Goal: Task Accomplishment & Management: Complete application form

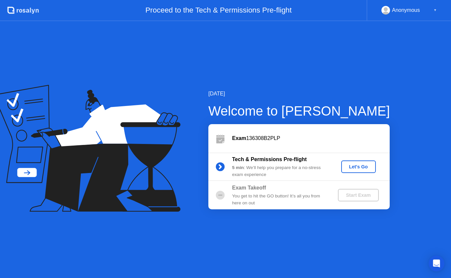
click at [367, 167] on div "Let's Go" at bounding box center [358, 166] width 29 height 5
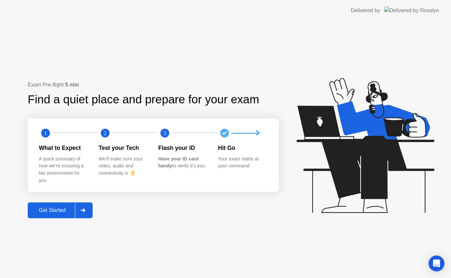
click at [47, 212] on div "Get Started" at bounding box center [52, 210] width 45 height 6
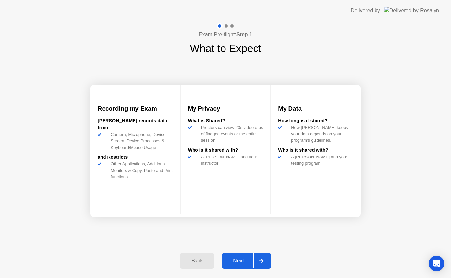
click at [240, 259] on div "Next" at bounding box center [238, 261] width 29 height 6
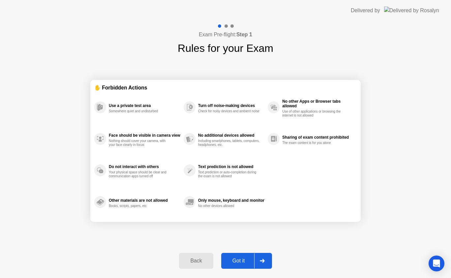
click at [240, 259] on div "Got it" at bounding box center [238, 261] width 31 height 6
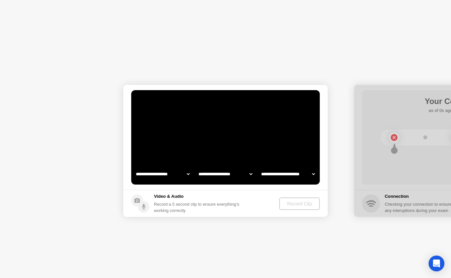
select select "**********"
select select "*******"
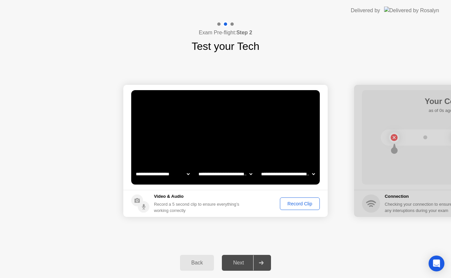
click at [240, 266] on div "Next" at bounding box center [238, 263] width 29 height 6
click at [306, 204] on div "Record Clip" at bounding box center [300, 203] width 35 height 5
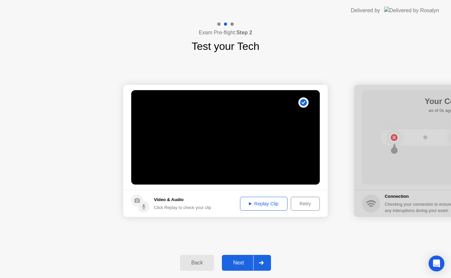
click at [242, 260] on div "Next" at bounding box center [238, 263] width 29 height 6
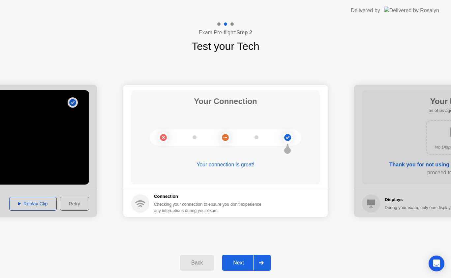
click at [242, 260] on div "Next" at bounding box center [238, 263] width 29 height 6
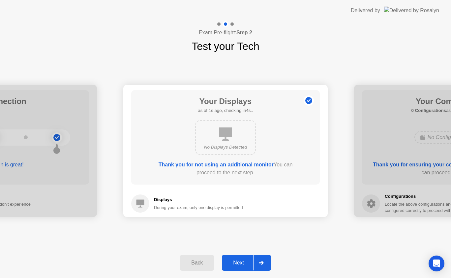
click at [242, 260] on div "Next" at bounding box center [238, 263] width 29 height 6
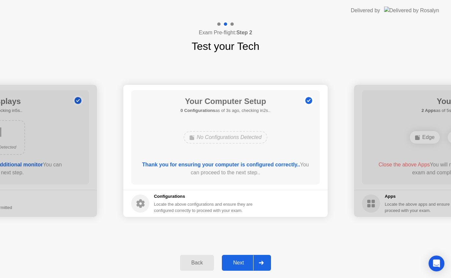
click at [242, 260] on div "Next" at bounding box center [238, 263] width 29 height 6
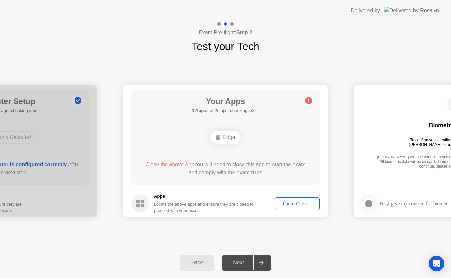
click at [294, 201] on div "Force Close..." at bounding box center [298, 203] width 40 height 5
click at [283, 201] on div "Force Close..." at bounding box center [298, 203] width 40 height 5
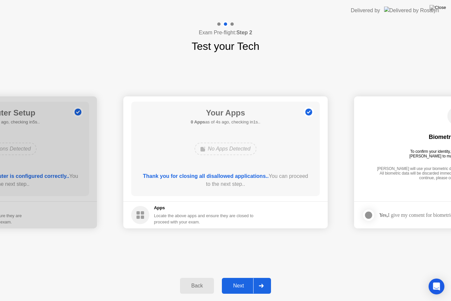
click at [243, 278] on button "Next" at bounding box center [246, 286] width 49 height 16
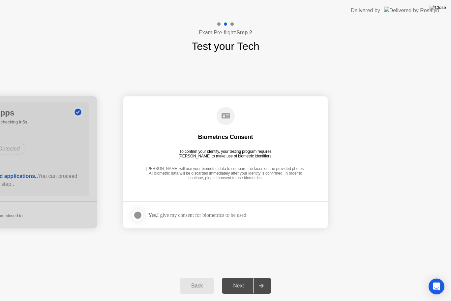
click at [136, 212] on div at bounding box center [138, 215] width 8 height 8
click at [240, 278] on div "Next" at bounding box center [238, 286] width 29 height 6
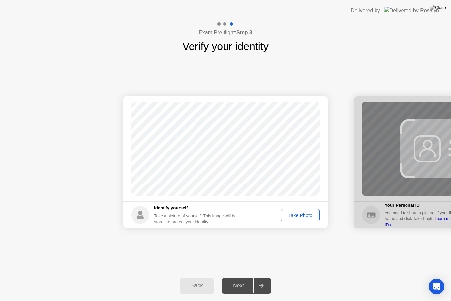
click at [301, 219] on button "Take Photo" at bounding box center [300, 215] width 39 height 13
click at [235, 278] on div "Next" at bounding box center [238, 286] width 29 height 6
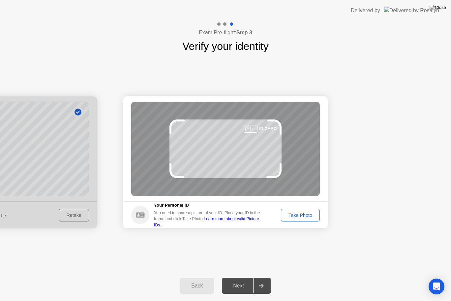
click at [318, 218] on button "Take Photo" at bounding box center [300, 215] width 39 height 13
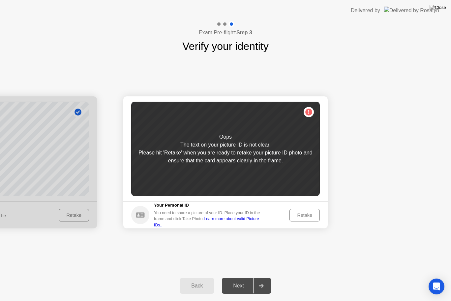
click at [314, 216] on div "Retake" at bounding box center [305, 215] width 26 height 5
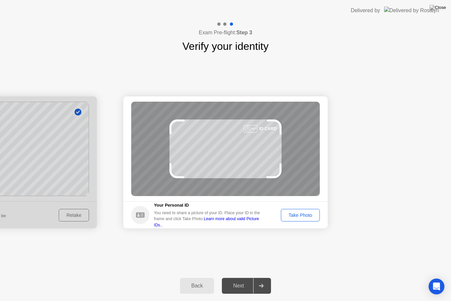
click at [311, 217] on div "Take Photo" at bounding box center [300, 215] width 34 height 5
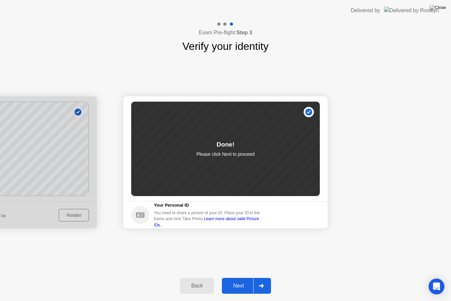
click at [243, 278] on div "Next" at bounding box center [238, 286] width 29 height 6
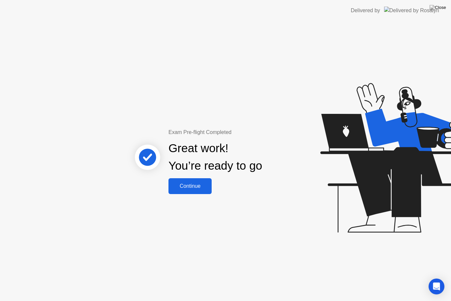
click at [196, 189] on div "Continue" at bounding box center [190, 186] width 39 height 6
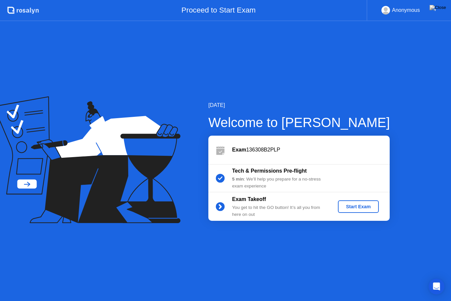
click at [364, 206] on div "Start Exam" at bounding box center [358, 206] width 35 height 5
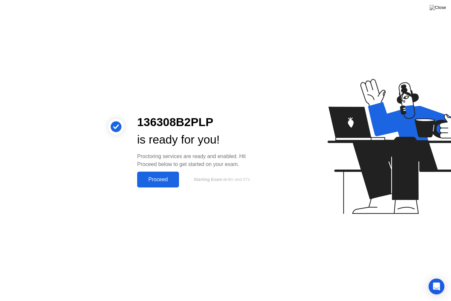
click at [154, 177] on div "Proceed" at bounding box center [158, 180] width 38 height 6
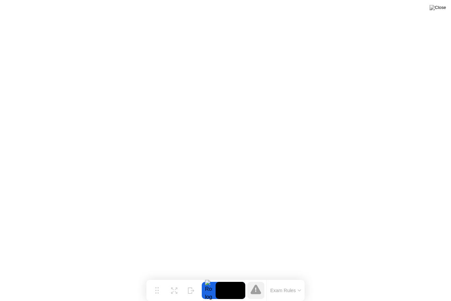
drag, startPoint x: 236, startPoint y: 292, endPoint x: 219, endPoint y: 290, distance: 16.9
click at [219, 278] on video at bounding box center [231, 290] width 30 height 17
drag, startPoint x: 219, startPoint y: 290, endPoint x: 239, endPoint y: 284, distance: 20.7
click at [239, 278] on video at bounding box center [231, 290] width 30 height 17
click at [300, 278] on icon at bounding box center [299, 290] width 3 height 2
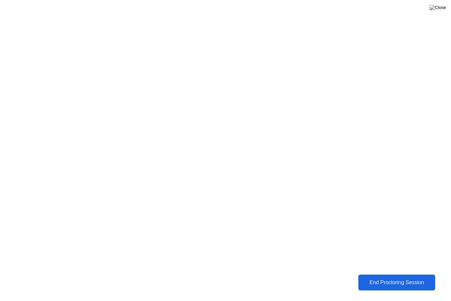
click at [390, 278] on div "End Proctoring Session" at bounding box center [397, 283] width 73 height 6
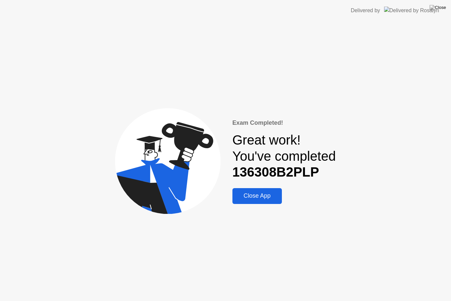
click at [267, 201] on button "Close App" at bounding box center [258, 196] width 50 height 16
